Goal: Information Seeking & Learning: Learn about a topic

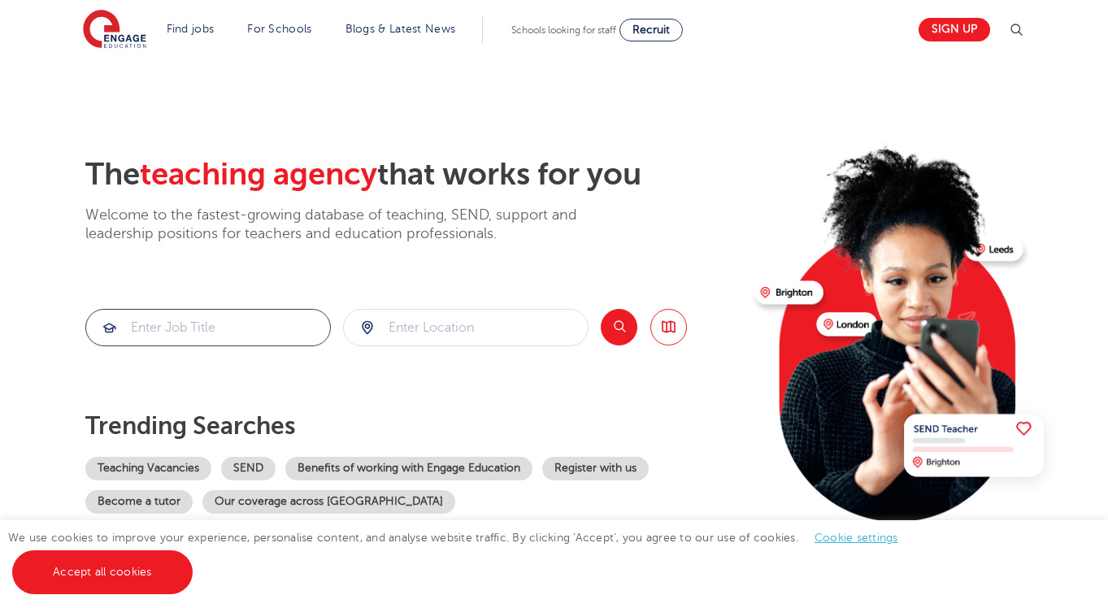
click at [234, 329] on input "search" at bounding box center [208, 328] width 244 height 36
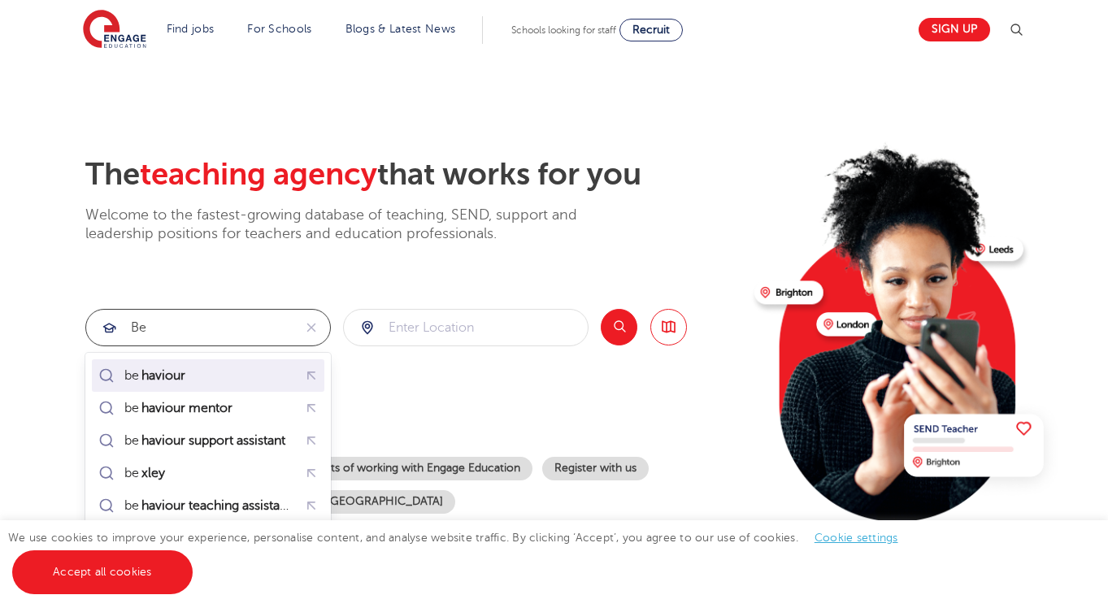
click at [167, 386] on div "be haviour" at bounding box center [144, 375] width 99 height 23
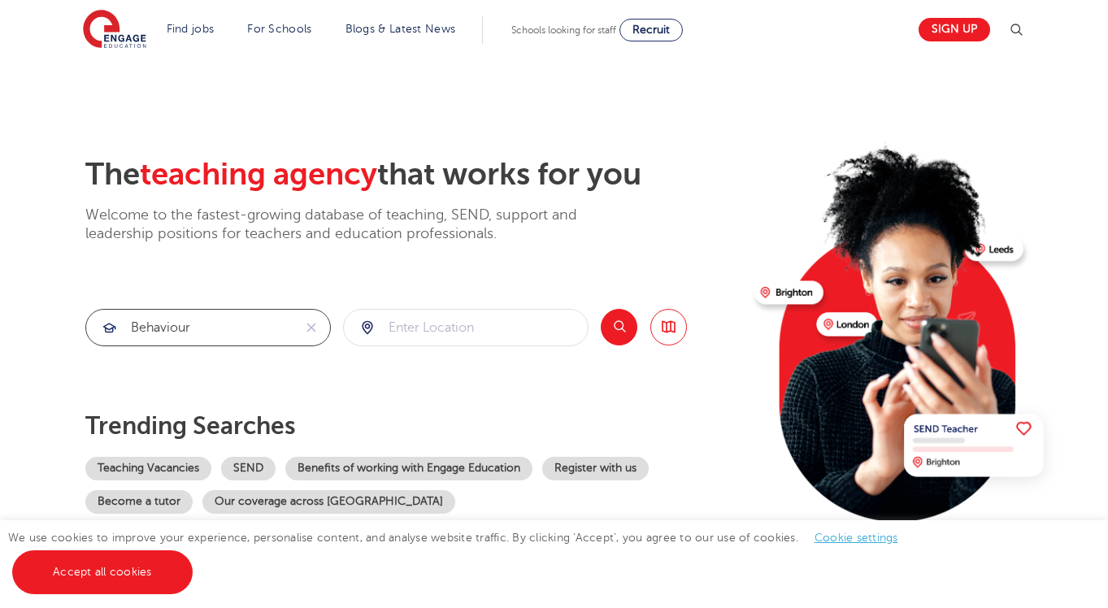
type input "behaviour"
click at [525, 330] on input "search" at bounding box center [466, 328] width 244 height 36
type input "l"
click button "Submit" at bounding box center [0, 0] width 0 height 0
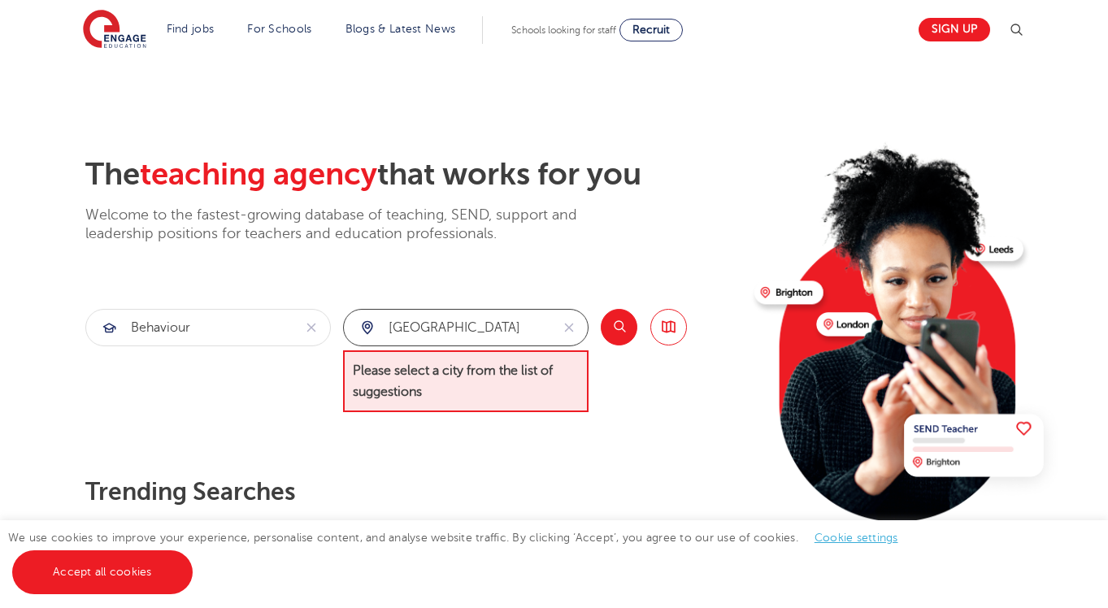
click at [484, 317] on input "hampstead" at bounding box center [447, 328] width 206 height 36
click at [484, 327] on input "hampstead" at bounding box center [447, 328] width 206 height 36
click button "Submit" at bounding box center [0, 0] width 0 height 0
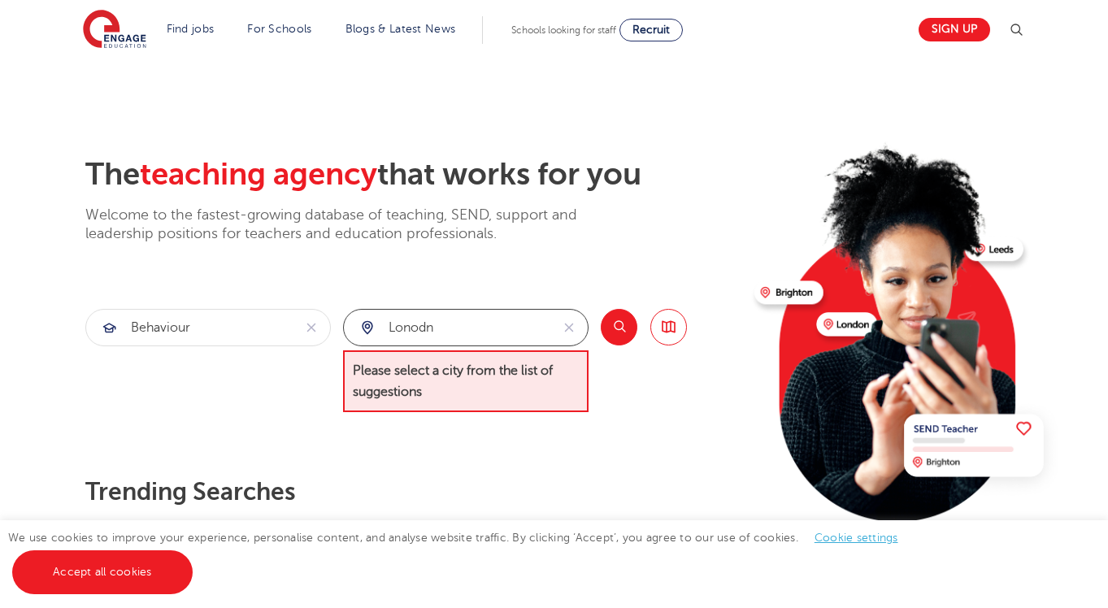
click at [463, 312] on input "lonodn" at bounding box center [447, 328] width 206 height 36
click at [460, 317] on input "lonodn" at bounding box center [447, 328] width 206 height 36
click at [461, 321] on input "lonodn" at bounding box center [447, 328] width 206 height 36
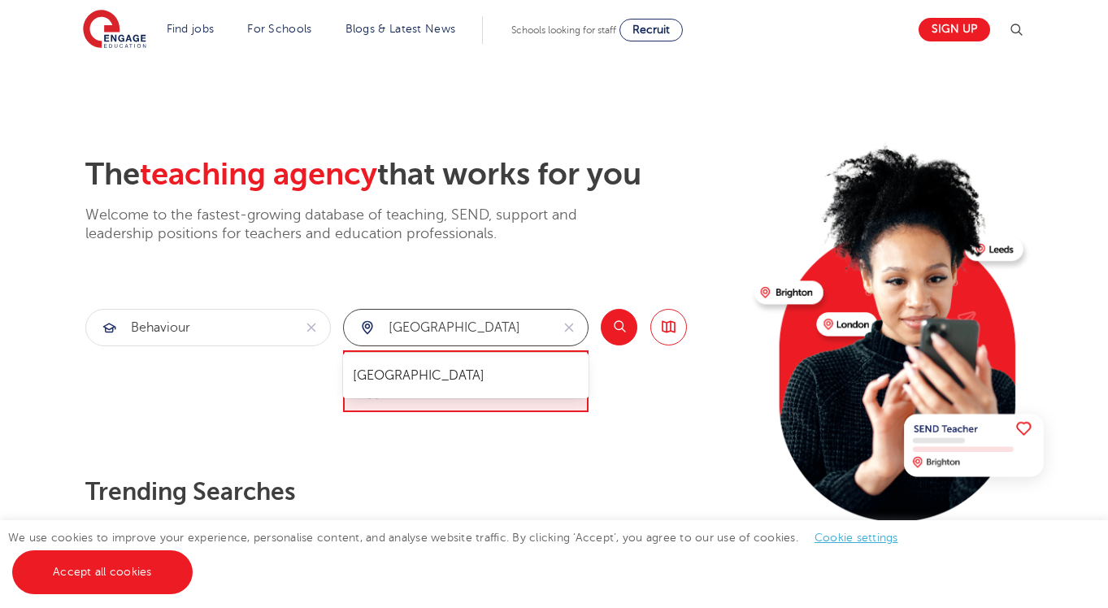
type input "[GEOGRAPHIC_DATA]"
click button "Submit" at bounding box center [0, 0] width 0 height 0
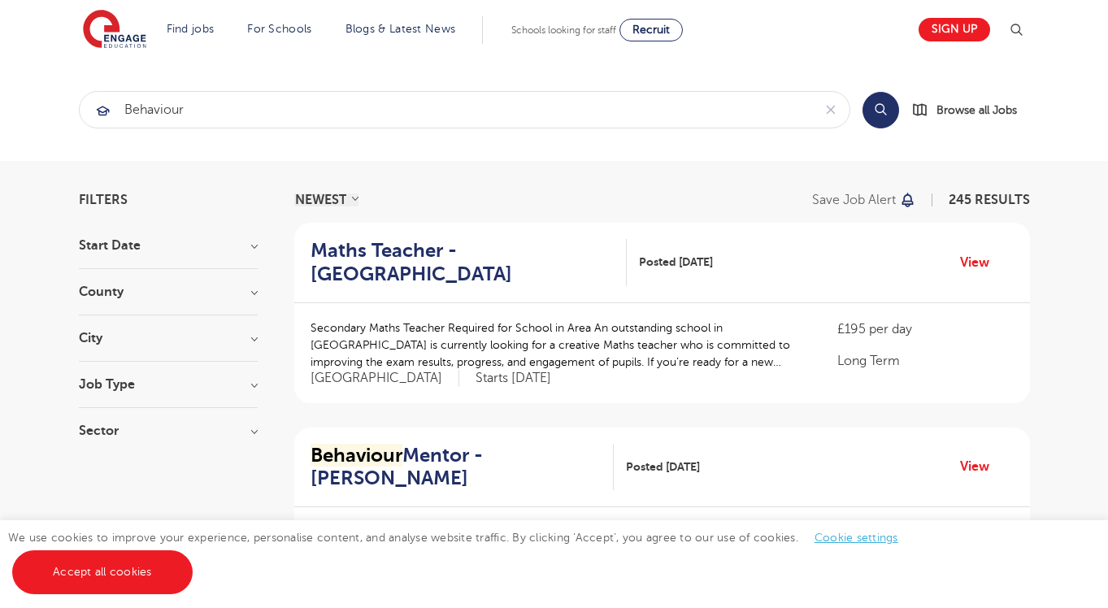
click at [246, 336] on h3 "City" at bounding box center [168, 338] width 179 height 13
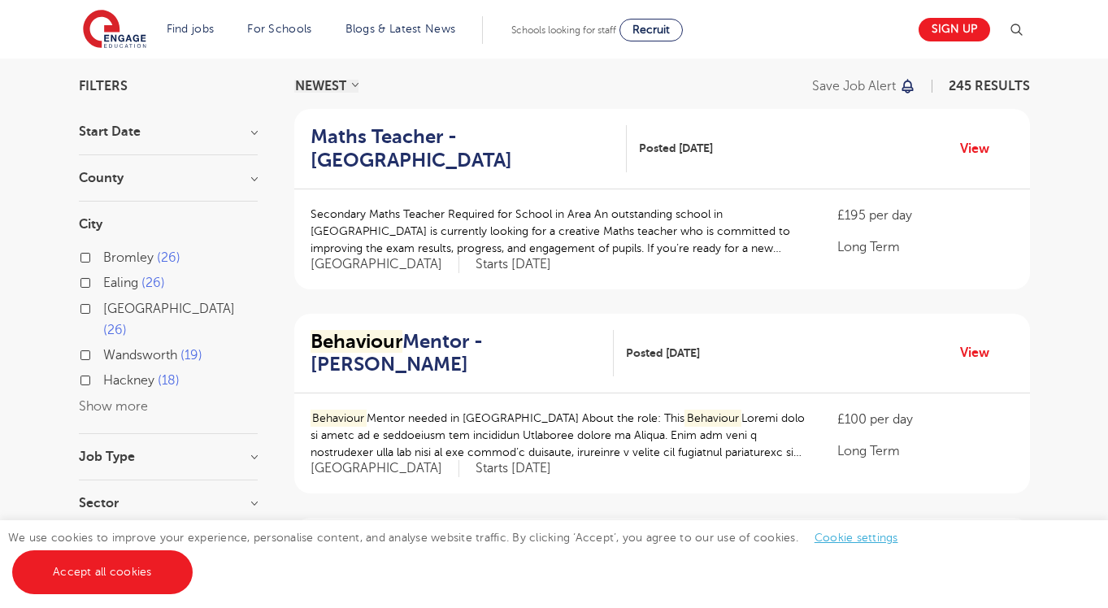
scroll to position [124, 0]
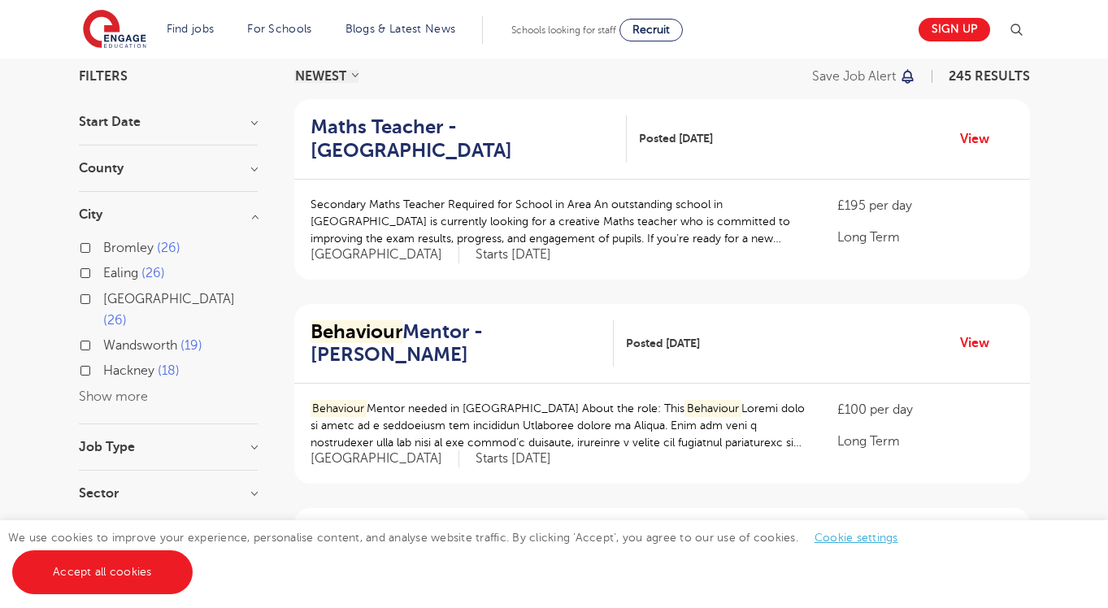
click at [115, 389] on button "Show more" at bounding box center [113, 396] width 69 height 15
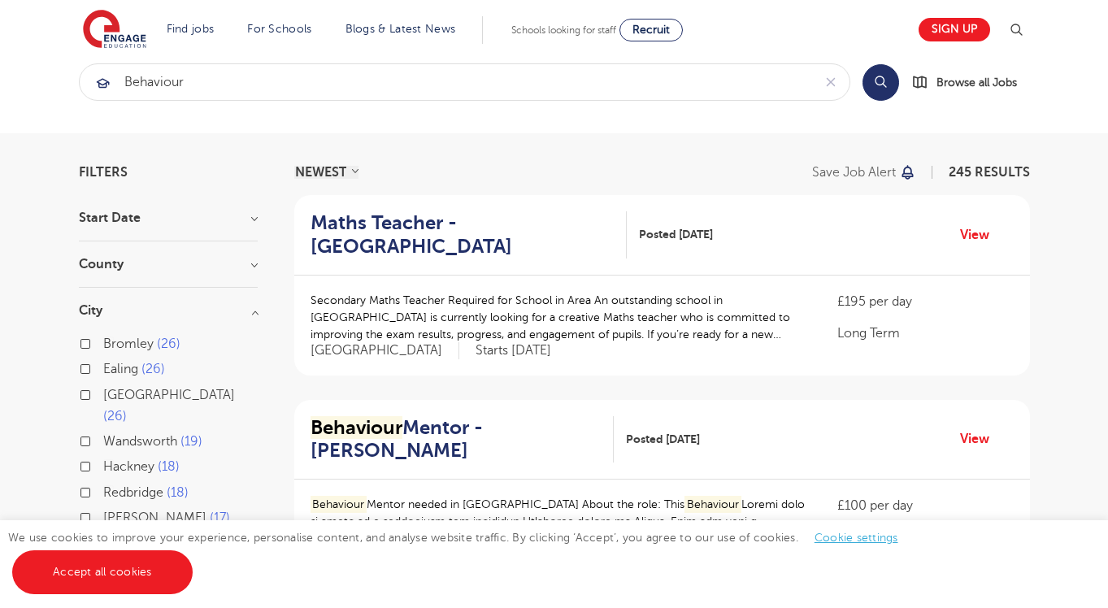
scroll to position [0, 0]
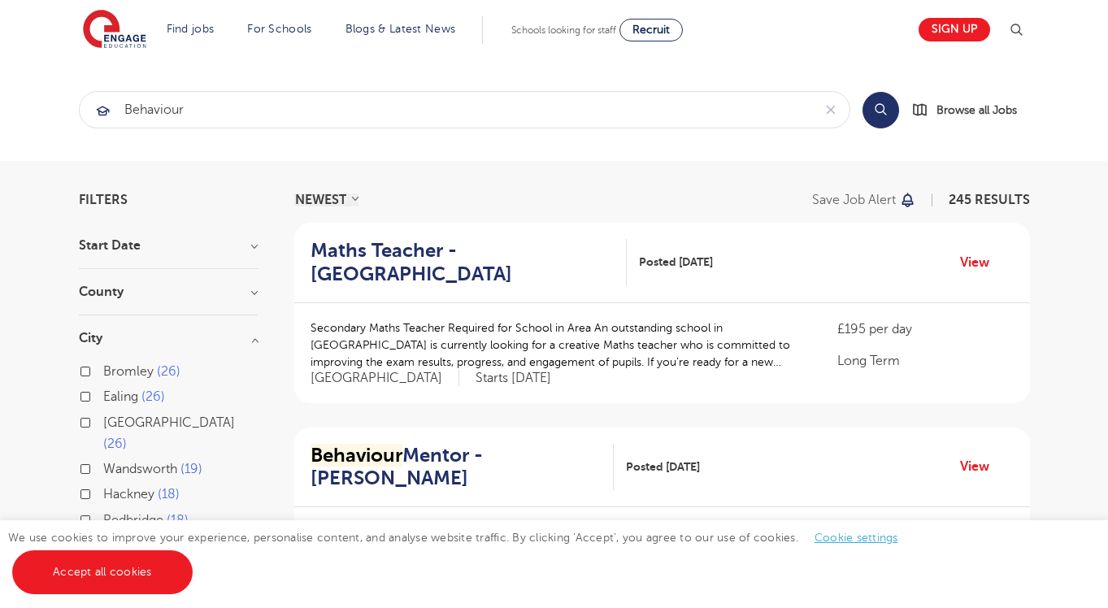
click at [202, 295] on h3 "County" at bounding box center [168, 291] width 179 height 13
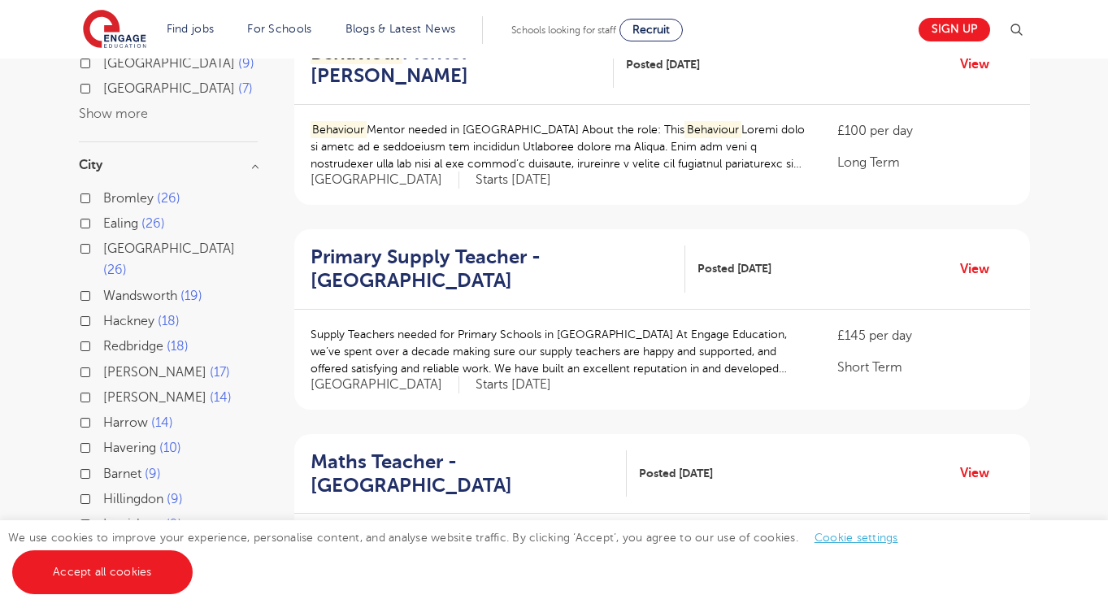
scroll to position [414, 0]
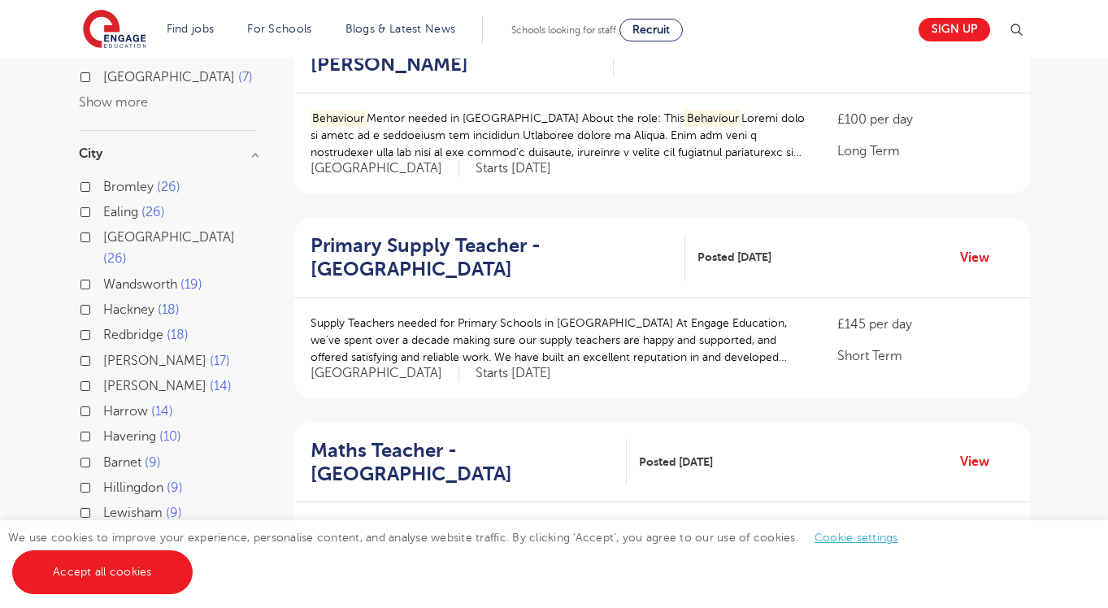
click at [92, 274] on div "Wandsworth 19" at bounding box center [168, 286] width 179 height 25
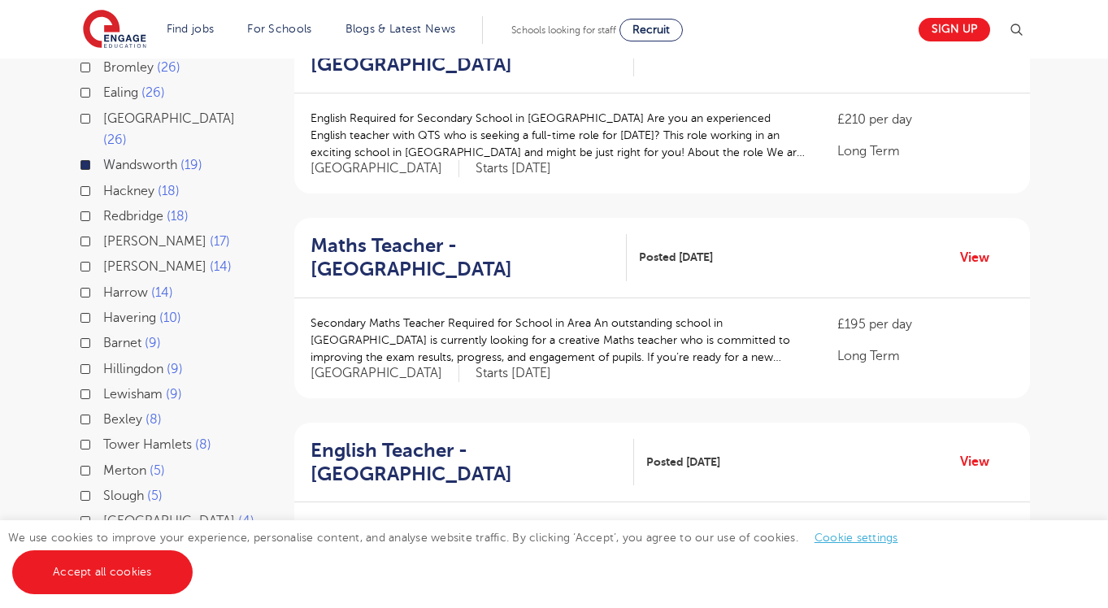
click at [103, 108] on label "[GEOGRAPHIC_DATA] 26" at bounding box center [180, 129] width 154 height 43
click at [103, 111] on input "[GEOGRAPHIC_DATA] 26" at bounding box center [108, 116] width 11 height 11
checkbox input "true"
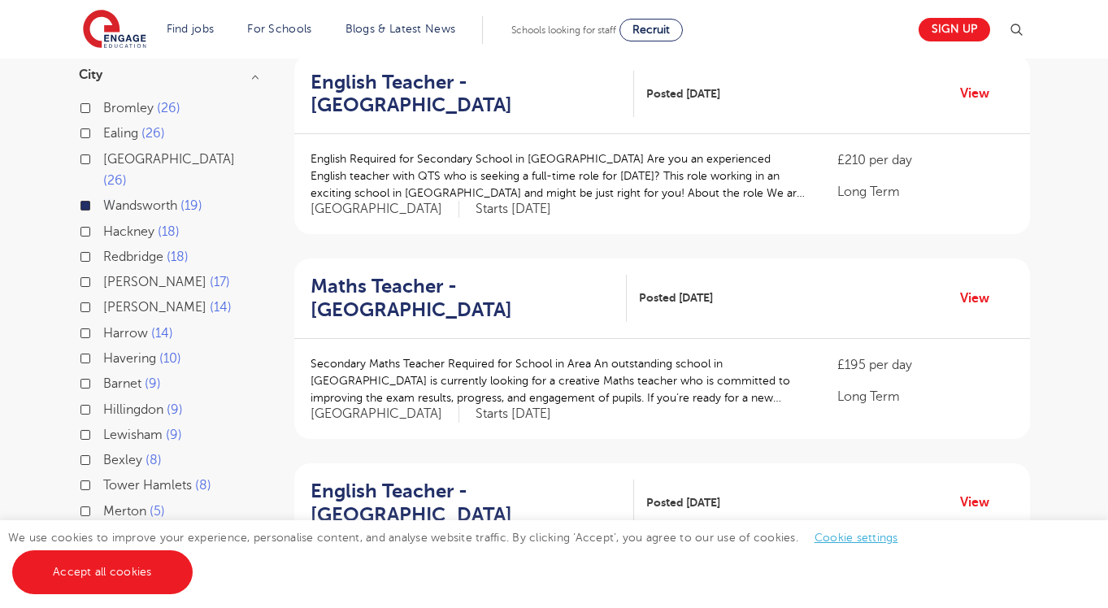
scroll to position [414, 0]
